Goal: Information Seeking & Learning: Learn about a topic

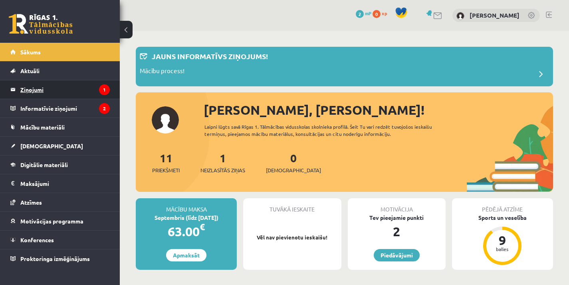
click at [65, 89] on legend "Ziņojumi 1" at bounding box center [64, 89] width 89 height 18
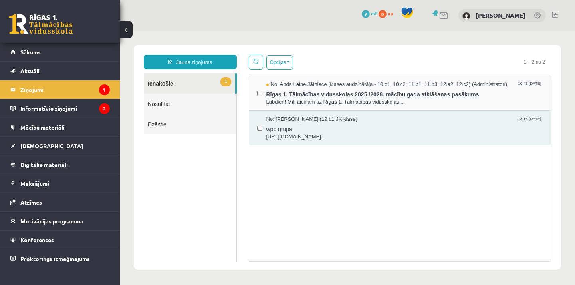
click at [299, 91] on span "Rīgas 1. Tālmācības vidusskolas 2025./2026. mācību gada atklāšanas pasākums" at bounding box center [404, 93] width 277 height 10
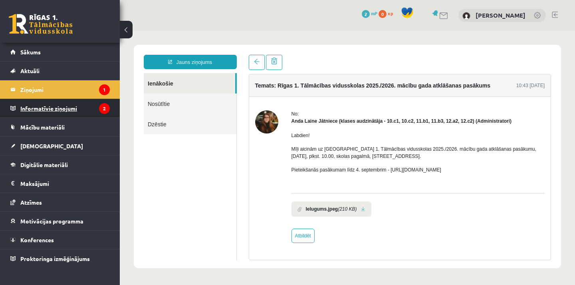
click at [91, 107] on legend "Informatīvie ziņojumi 2" at bounding box center [64, 108] width 89 height 18
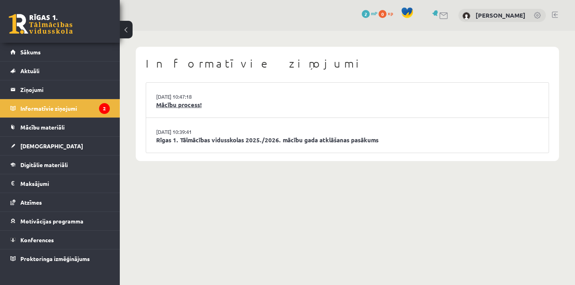
click at [191, 103] on link "Mācību process!" at bounding box center [347, 104] width 382 height 9
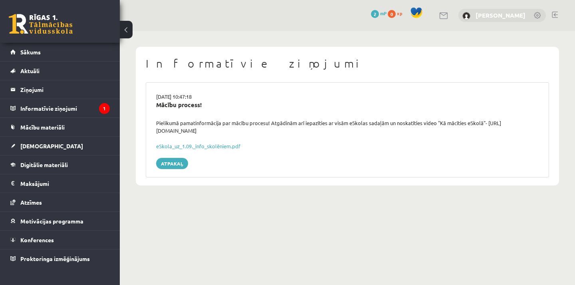
click at [490, 13] on link "[PERSON_NAME]" at bounding box center [500, 15] width 50 height 8
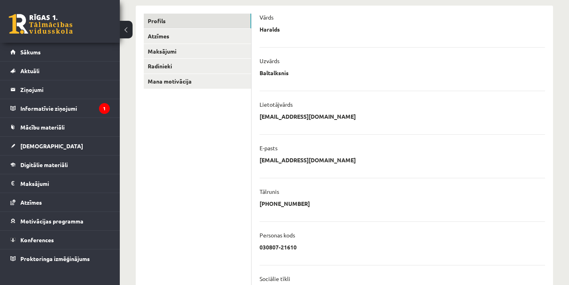
scroll to position [99, 0]
click at [333, 117] on p "haralds.baltalksnis@gmail.com" at bounding box center [307, 115] width 96 height 7
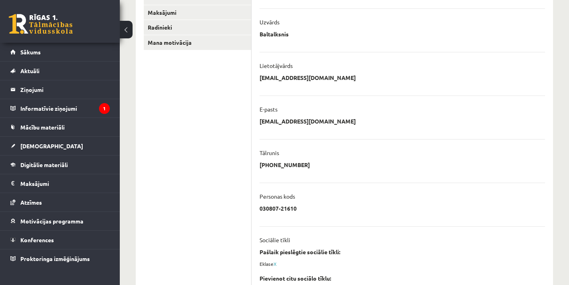
scroll to position [108, 0]
